Goal: Find specific page/section: Find specific page/section

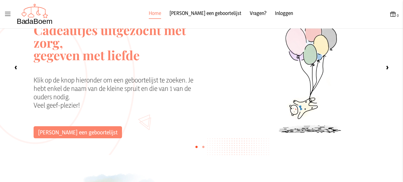
scroll to position [52, 0]
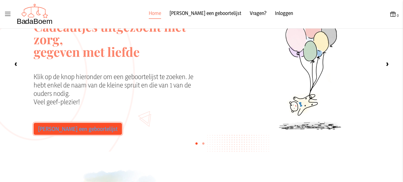
click at [69, 133] on link "[PERSON_NAME] een geboortelijst" at bounding box center [78, 129] width 88 height 12
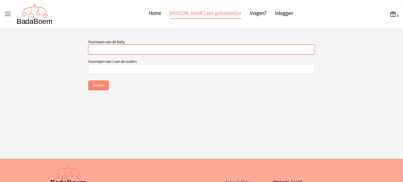
click at [125, 49] on input "Voornaam van de baby" at bounding box center [201, 50] width 226 height 10
type input "Lune"
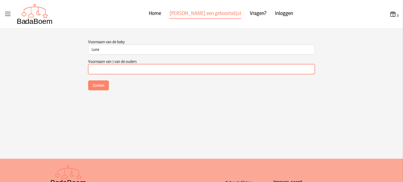
click at [125, 68] on input "Voornaam van 1 van de ouders" at bounding box center [201, 69] width 226 height 10
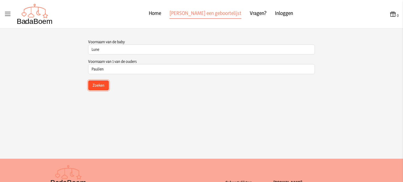
click at [89, 86] on button "Zoeken" at bounding box center [98, 85] width 21 height 10
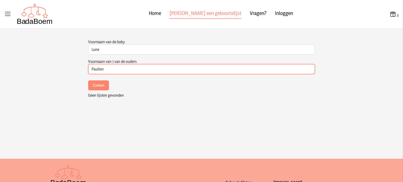
drag, startPoint x: 114, startPoint y: 67, endPoint x: 0, endPoint y: 67, distance: 113.5
click at [0, 67] on app-list-search-container "Voornaam van de baby Lune Dit veld is verplicht Voornaam van 1 van de ouders [P…" at bounding box center [201, 131] width 403 height 184
type input "[PERSON_NAME]"
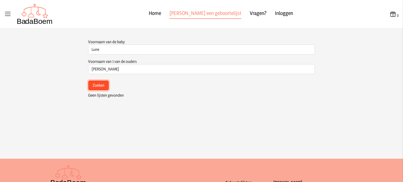
click at [94, 86] on button "Zoeken" at bounding box center [98, 85] width 21 height 10
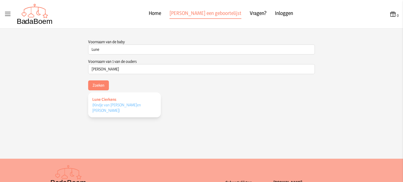
click at [106, 101] on span "Lune Cierkens" at bounding box center [104, 99] width 24 height 5
